Goal: Check status: Check status

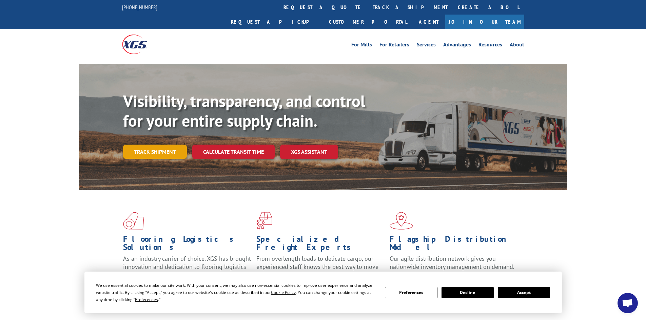
click at [183, 145] on link "Track shipment" at bounding box center [155, 152] width 64 height 14
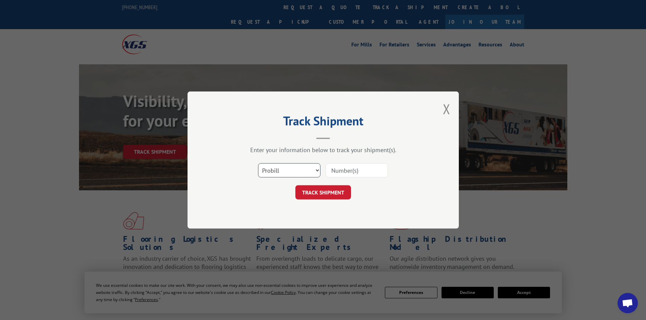
click at [291, 165] on select "Select category... Probill BOL PO" at bounding box center [289, 170] width 62 height 14
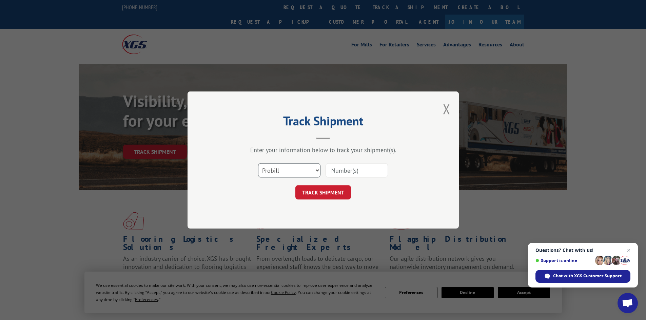
select select "po"
click at [258, 163] on select "Select category... Probill BOL PO" at bounding box center [289, 170] width 62 height 14
click at [364, 174] on input at bounding box center [357, 170] width 62 height 14
click at [300, 168] on select "Select category... Probill BOL PO" at bounding box center [289, 170] width 62 height 14
select select
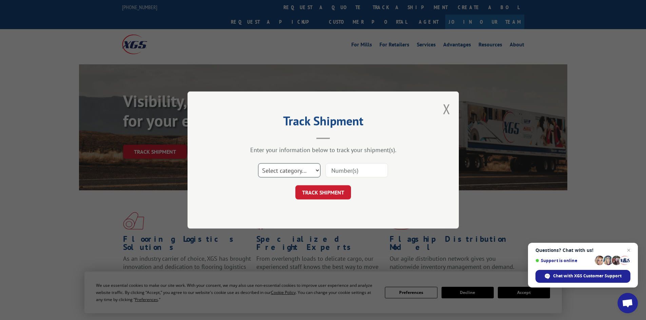
click at [258, 163] on select "Select category... Probill BOL PO" at bounding box center [289, 170] width 62 height 14
click at [338, 171] on input at bounding box center [357, 170] width 62 height 14
paste input "1000069074"
type input "1000069074"
click at [326, 190] on button "TRACK SHIPMENT" at bounding box center [323, 193] width 56 height 14
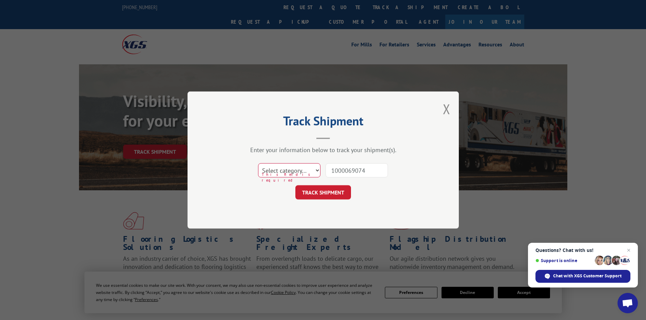
click at [294, 171] on select "Select category... Probill BOL PO" at bounding box center [289, 170] width 62 height 14
select select "bol"
click at [258, 163] on select "Select category... Probill BOL PO" at bounding box center [289, 170] width 62 height 14
click at [337, 191] on button "TRACK SHIPMENT" at bounding box center [323, 193] width 56 height 14
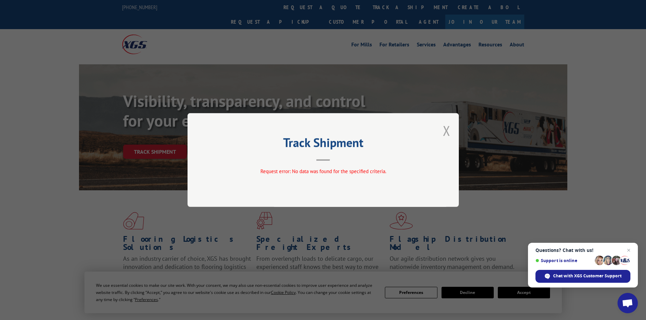
click at [445, 132] on button "Close modal" at bounding box center [446, 131] width 7 height 18
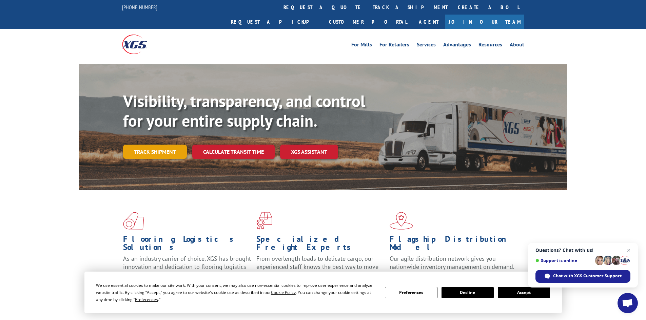
click at [158, 145] on link "Track shipment" at bounding box center [155, 152] width 64 height 14
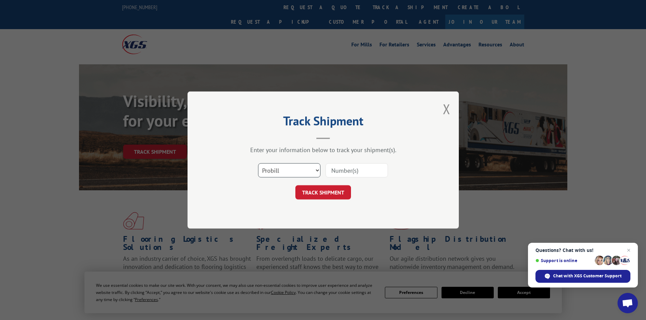
click at [298, 169] on select "Select category... Probill BOL PO" at bounding box center [289, 170] width 62 height 14
click at [258, 163] on select "Select category... Probill BOL PO" at bounding box center [289, 170] width 62 height 14
click at [342, 170] on input at bounding box center [357, 170] width 62 height 14
click at [302, 167] on select "Select category... Probill BOL PO" at bounding box center [289, 170] width 62 height 14
select select "bol"
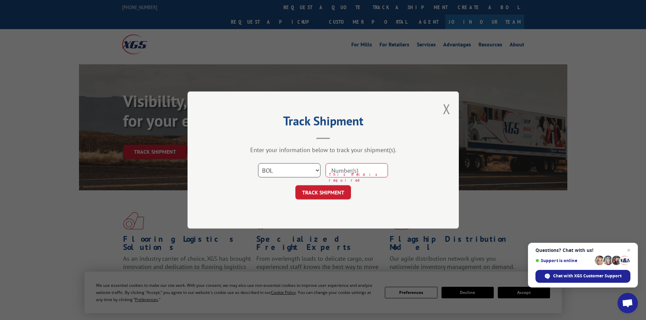
click at [258, 163] on select "Select category... Probill BOL PO" at bounding box center [289, 170] width 62 height 14
drag, startPoint x: 343, startPoint y: 172, endPoint x: 346, endPoint y: 169, distance: 3.9
click at [343, 172] on input at bounding box center [357, 170] width 62 height 14
paste input "1000069074"
type input "1000069074"
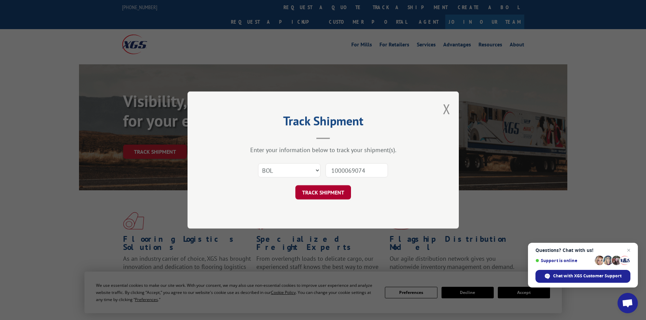
click at [328, 194] on button "TRACK SHIPMENT" at bounding box center [323, 193] width 56 height 14
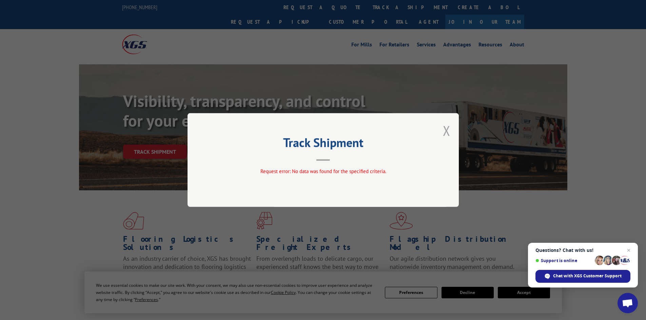
click at [445, 133] on button "Close modal" at bounding box center [446, 131] width 7 height 18
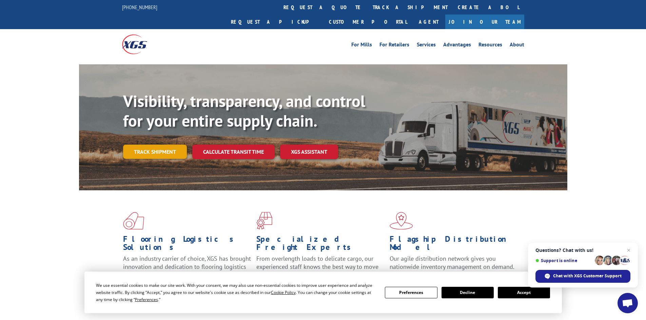
click at [158, 145] on link "Track shipment" at bounding box center [155, 152] width 64 height 14
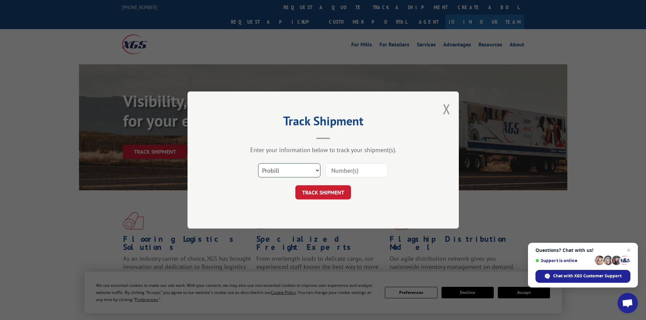
click at [295, 169] on select "Select category... Probill BOL PO" at bounding box center [289, 170] width 62 height 14
click at [248, 123] on h2 "Track Shipment" at bounding box center [322, 122] width 203 height 13
click at [445, 111] on button "Close modal" at bounding box center [446, 109] width 7 height 18
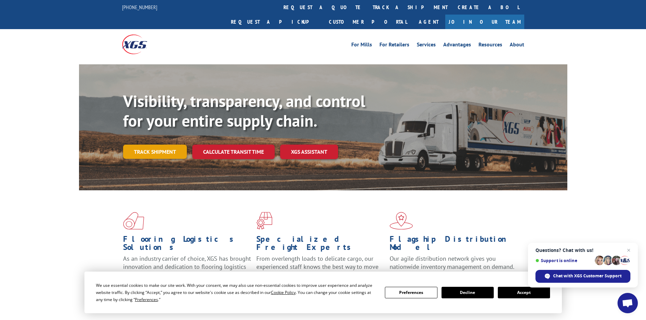
click at [164, 145] on link "Track shipment" at bounding box center [155, 152] width 64 height 14
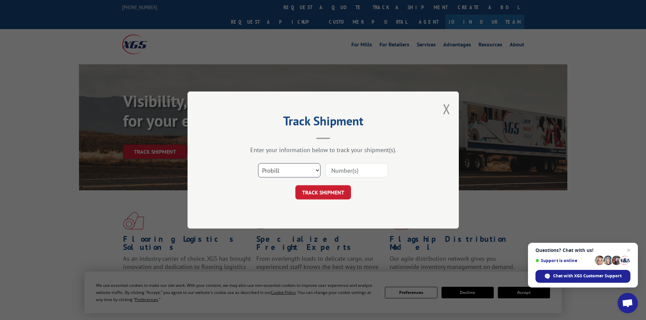
click at [286, 169] on select "Select category... Probill BOL PO" at bounding box center [289, 170] width 62 height 14
click at [384, 128] on h2 "Track Shipment" at bounding box center [322, 122] width 203 height 13
click at [448, 109] on button "Close modal" at bounding box center [446, 109] width 7 height 18
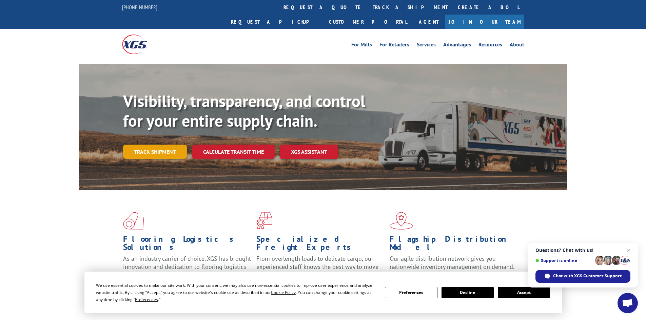
click at [138, 145] on link "Track shipment" at bounding box center [155, 152] width 64 height 14
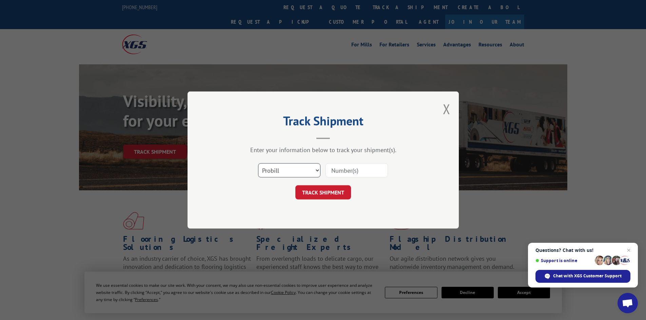
click at [293, 173] on select "Select category... Probill BOL PO" at bounding box center [289, 170] width 62 height 14
select select "po"
click at [258, 163] on select "Select category... Probill BOL PO" at bounding box center [289, 170] width 62 height 14
click at [354, 172] on input at bounding box center [357, 170] width 62 height 14
click at [307, 172] on select "Select category... Probill BOL PO" at bounding box center [289, 170] width 62 height 14
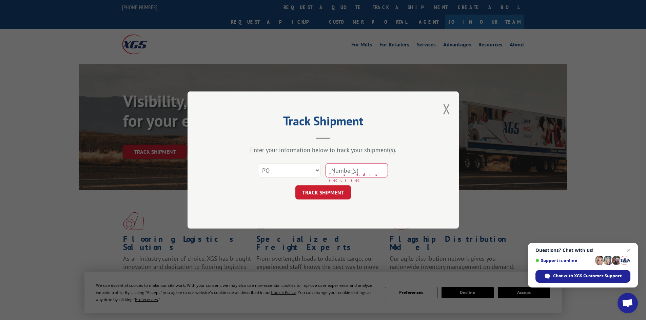
click at [410, 69] on div "Track Shipment Enter your information below to track your shipment(s). Select c…" at bounding box center [323, 160] width 646 height 320
click at [446, 112] on button "Close modal" at bounding box center [446, 109] width 7 height 18
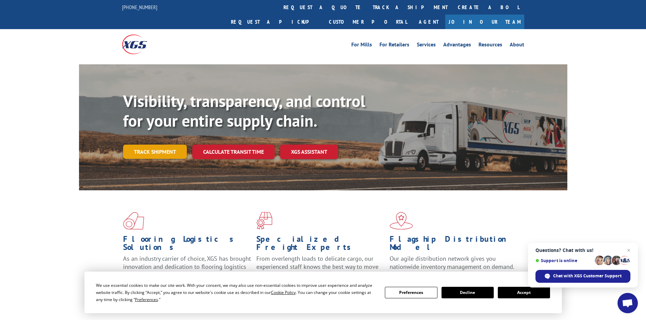
click at [171, 145] on link "Track shipment" at bounding box center [155, 152] width 64 height 14
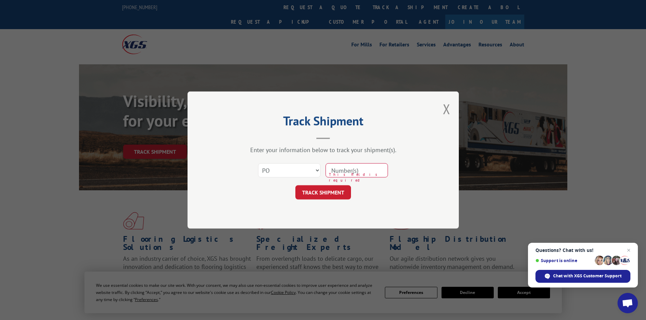
click at [362, 173] on input at bounding box center [357, 170] width 62 height 14
click at [446, 111] on button "Close modal" at bounding box center [446, 109] width 7 height 18
